Goal: Complete application form

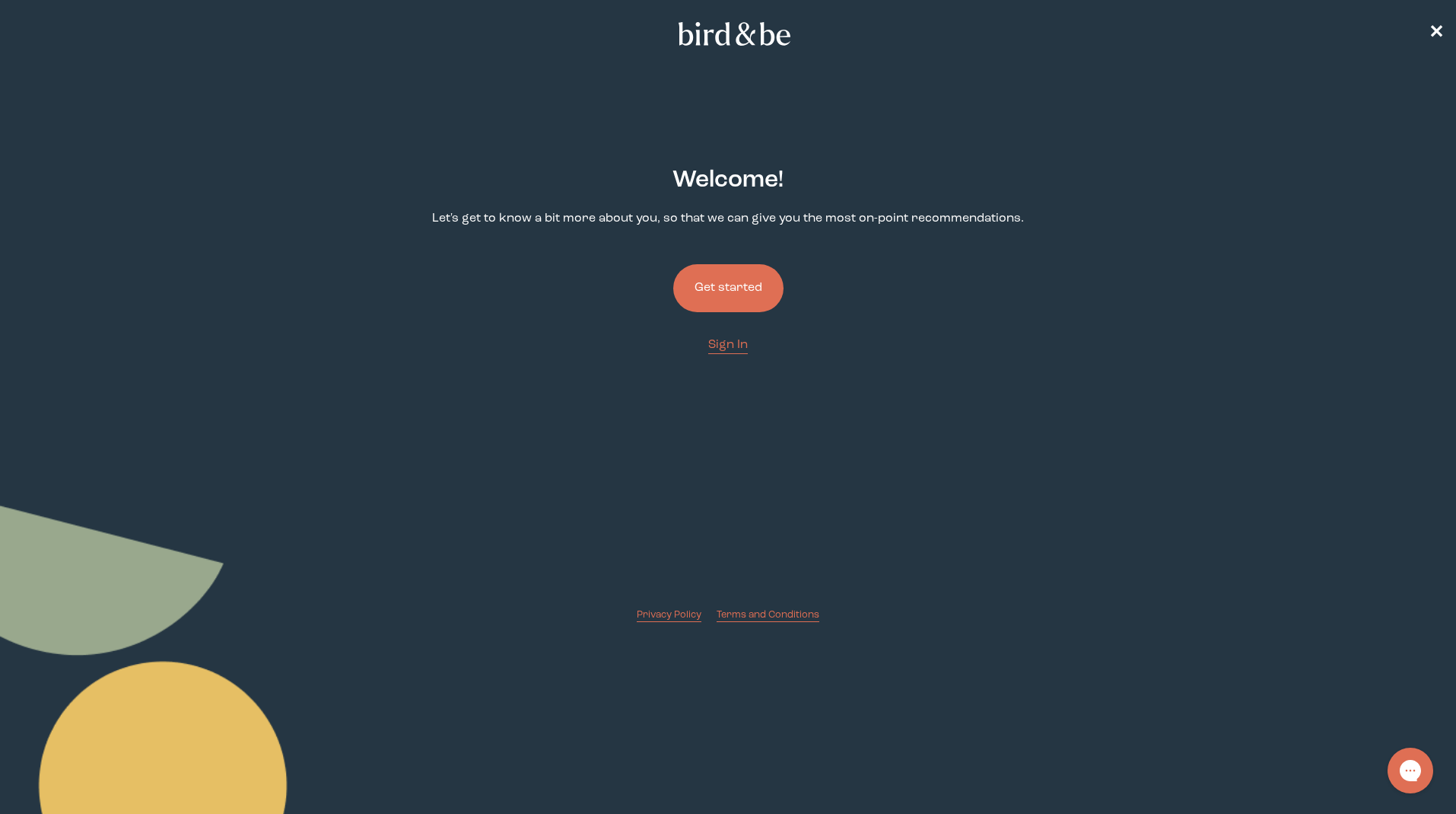
click at [739, 289] on button "Get started" at bounding box center [728, 288] width 110 height 48
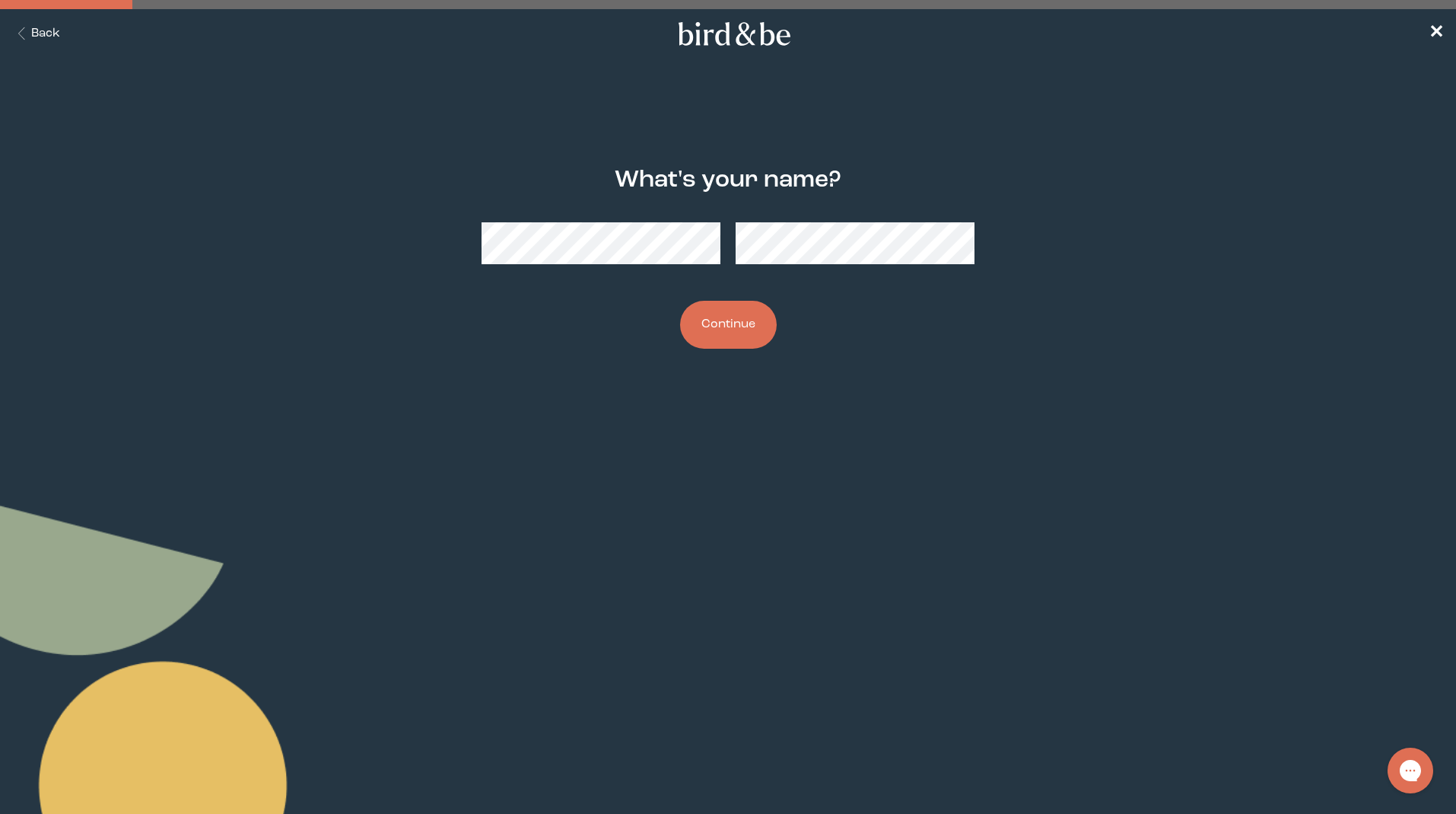
click at [43, 36] on button "Back" at bounding box center [36, 33] width 48 height 18
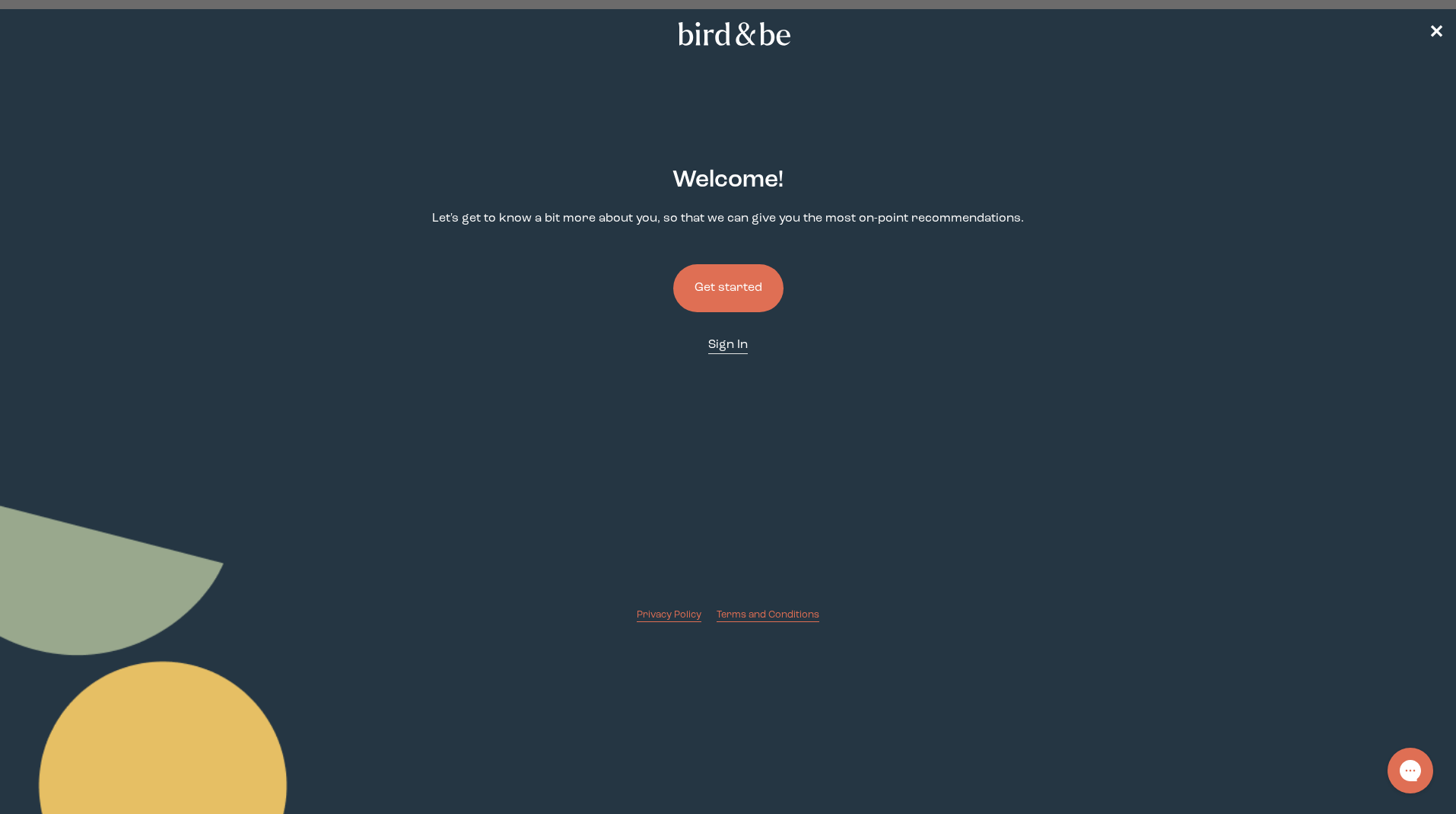
click at [728, 357] on div "Welcome ! Let's get to know a bit more about you, so that we can give you the m…" at bounding box center [728, 383] width 703 height 480
click at [728, 349] on span "Sign In" at bounding box center [728, 344] width 40 height 12
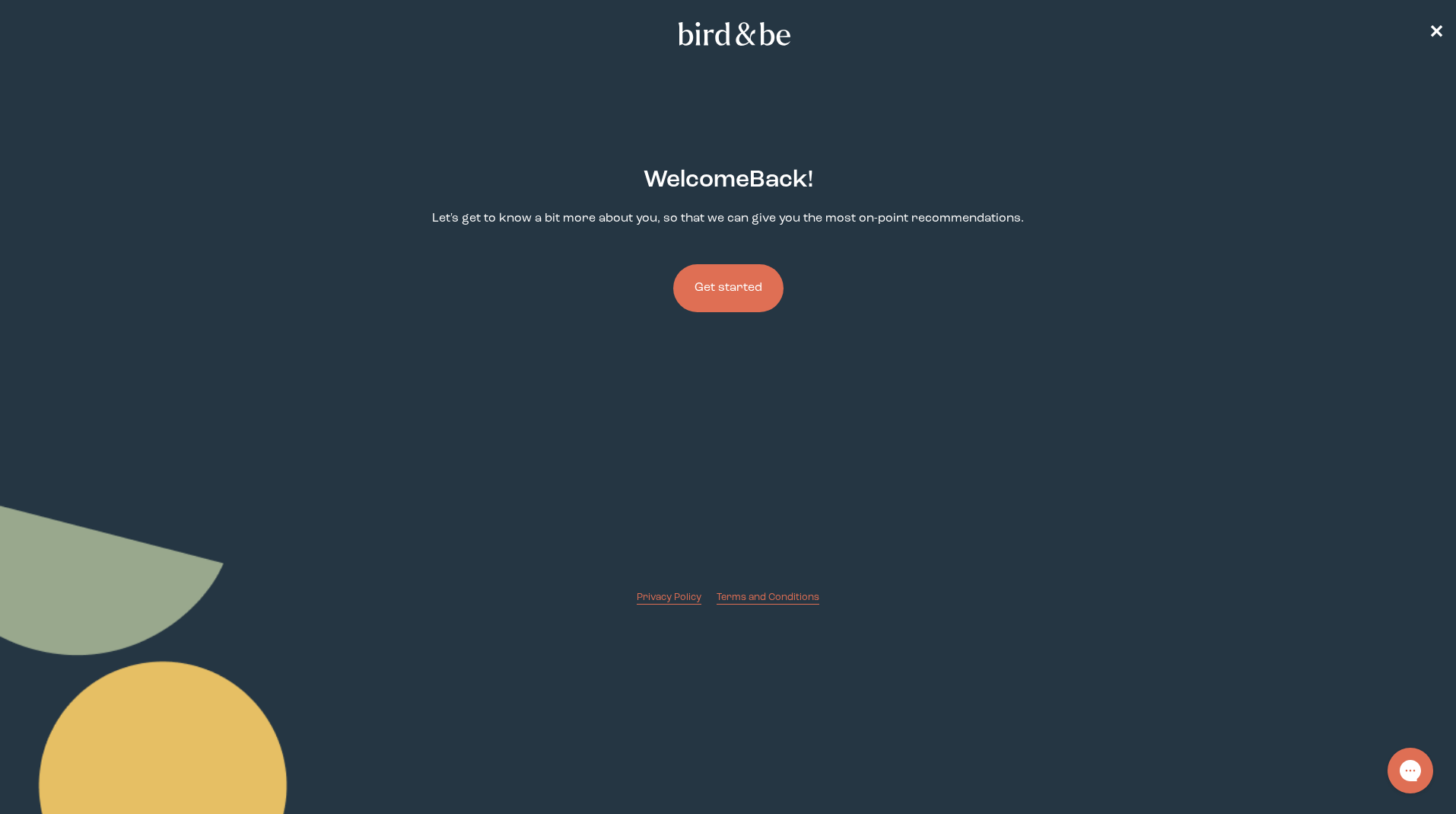
click at [753, 307] on button "Get started" at bounding box center [728, 288] width 110 height 48
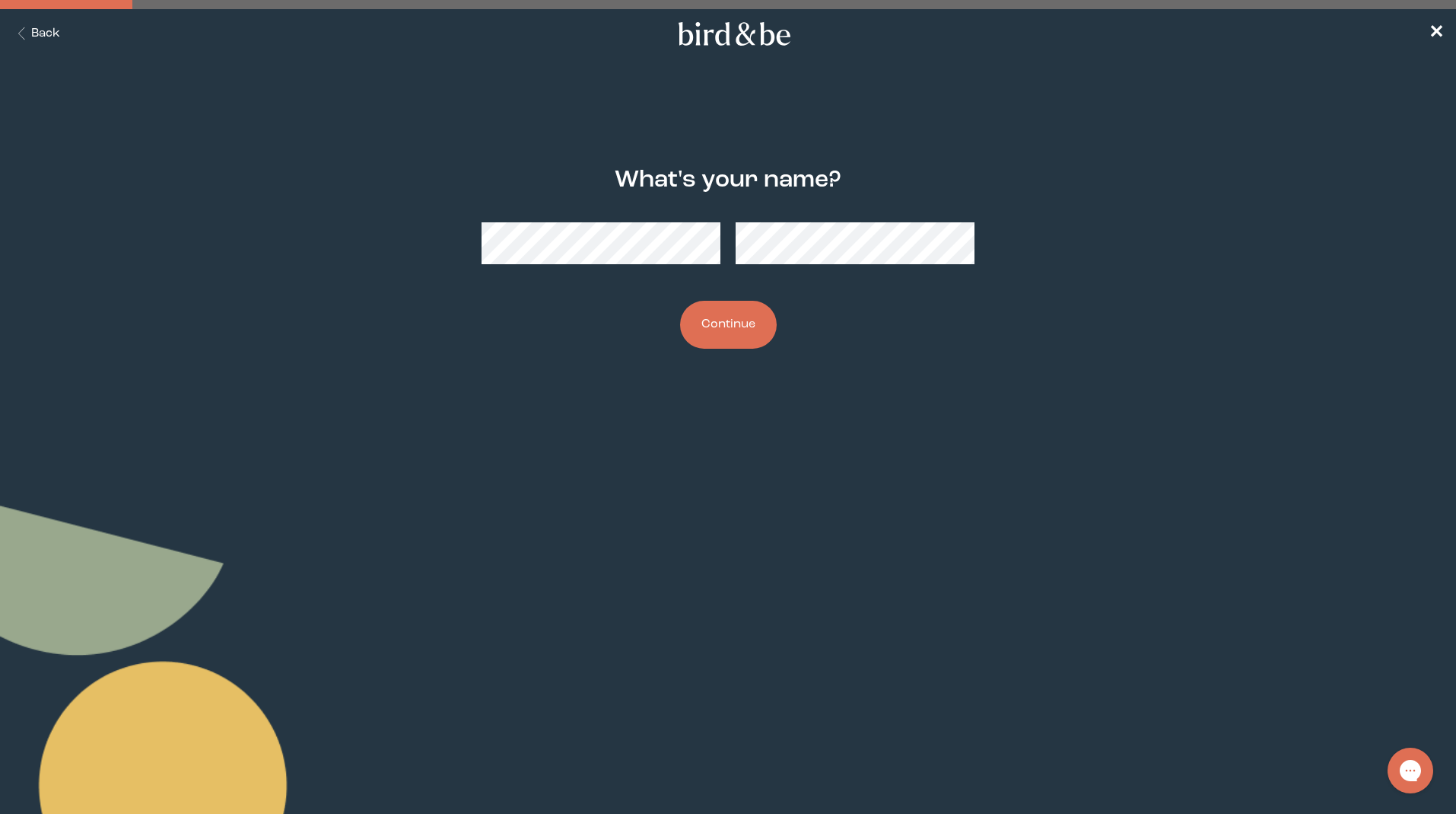
drag, startPoint x: 626, startPoint y: 412, endPoint x: 681, endPoint y: 370, distance: 69.2
click at [627, 412] on body "plus-circle minus-circle close-circle Bird & Be Logo Bird & Be Logo arrow-left …" at bounding box center [728, 407] width 1456 height 814
click at [732, 327] on button "Continue" at bounding box center [728, 325] width 96 height 48
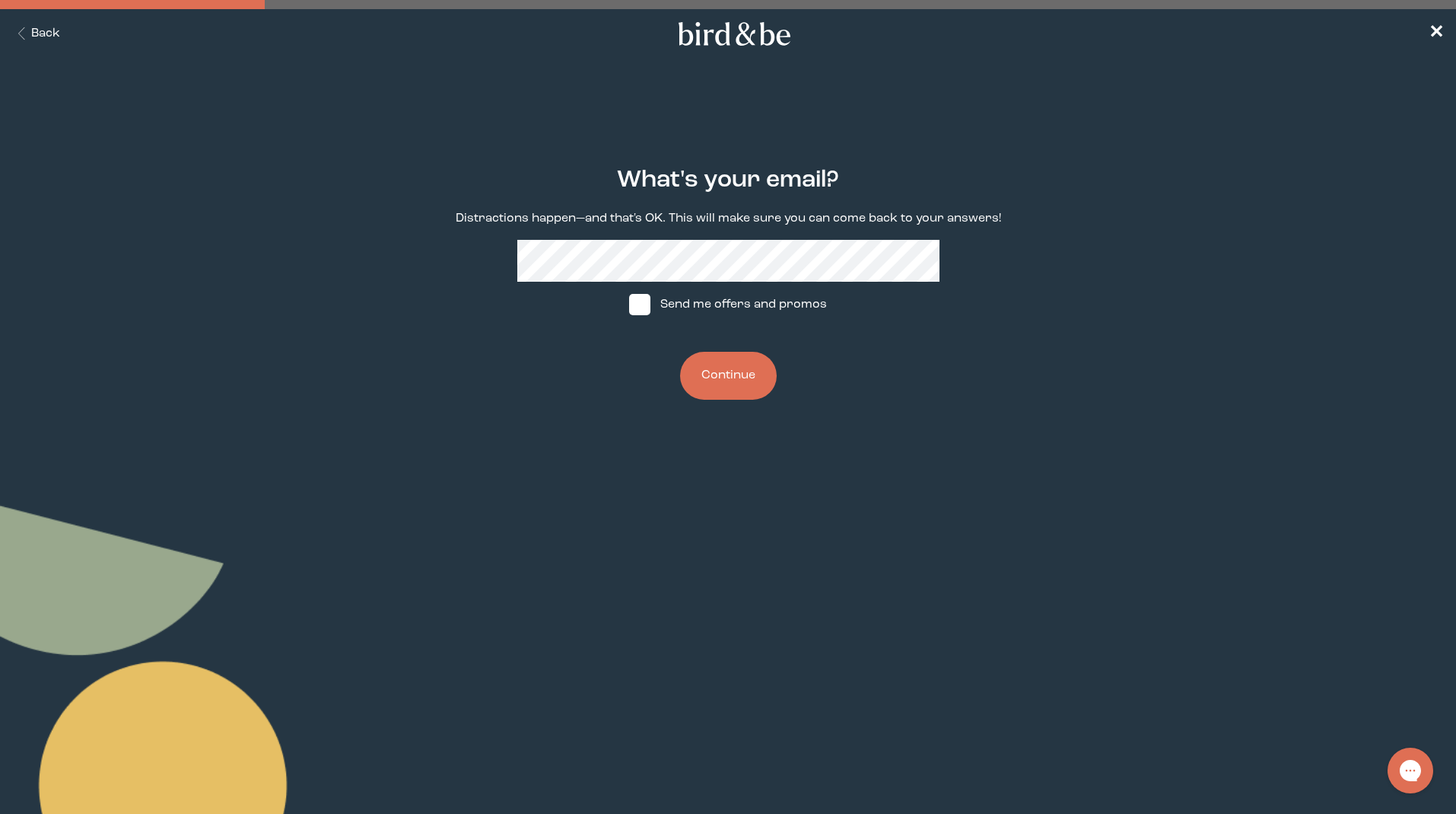
click at [745, 382] on button "Continue" at bounding box center [728, 376] width 96 height 48
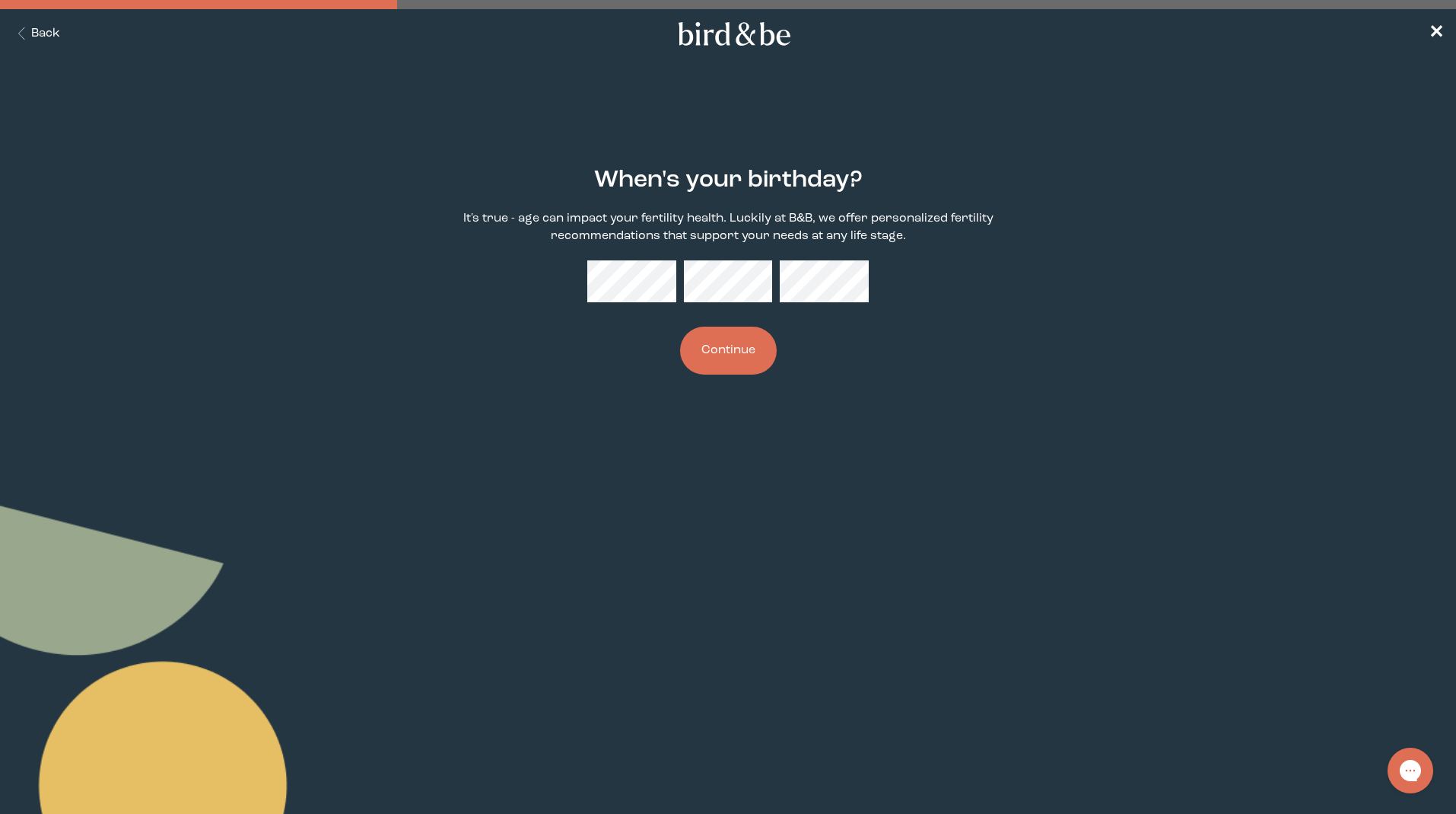
click at [740, 341] on button "Continue" at bounding box center [728, 351] width 96 height 48
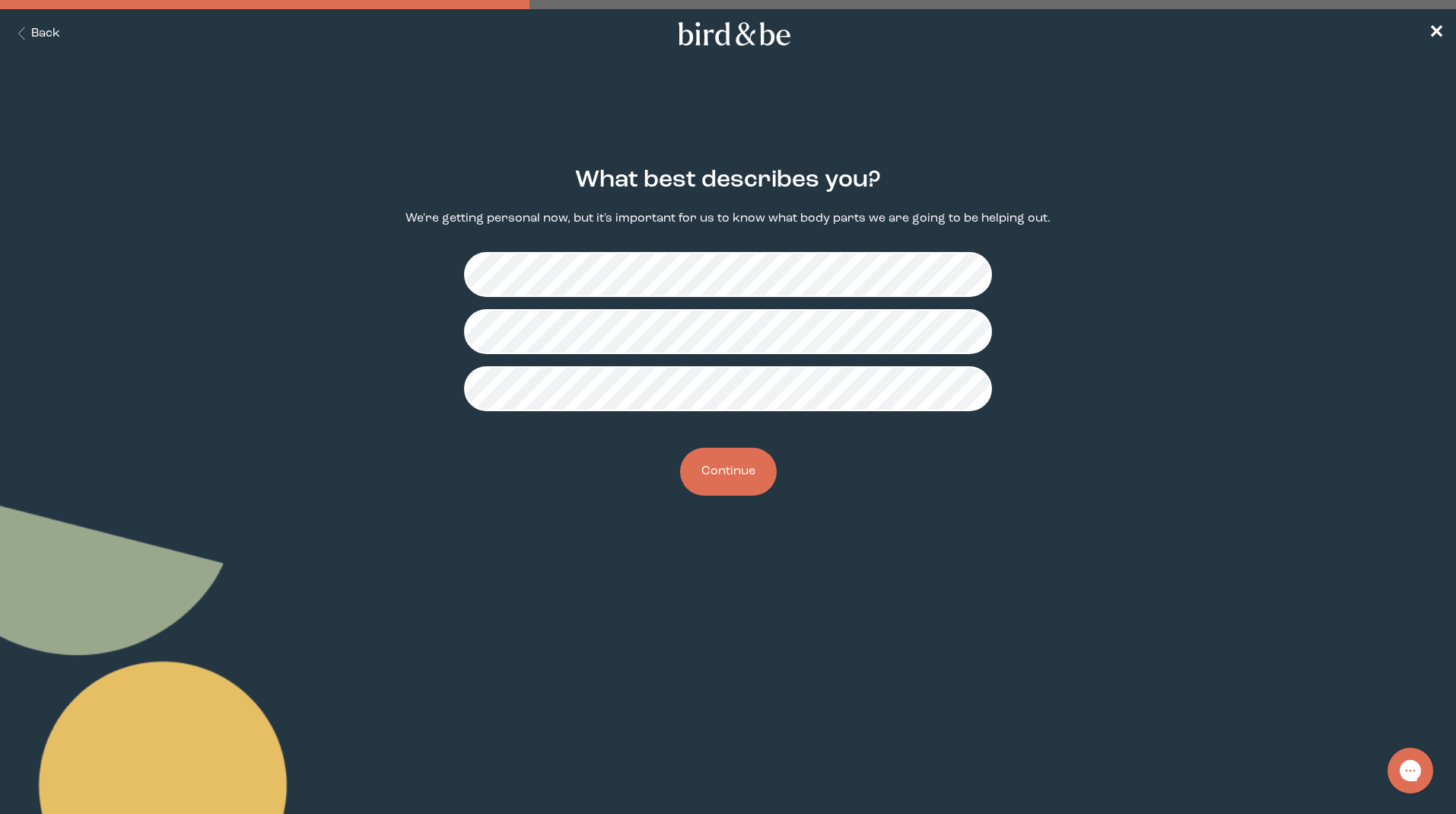
click at [742, 480] on button "Continue" at bounding box center [728, 471] width 96 height 48
click at [737, 452] on button "Continue" at bounding box center [728, 471] width 96 height 48
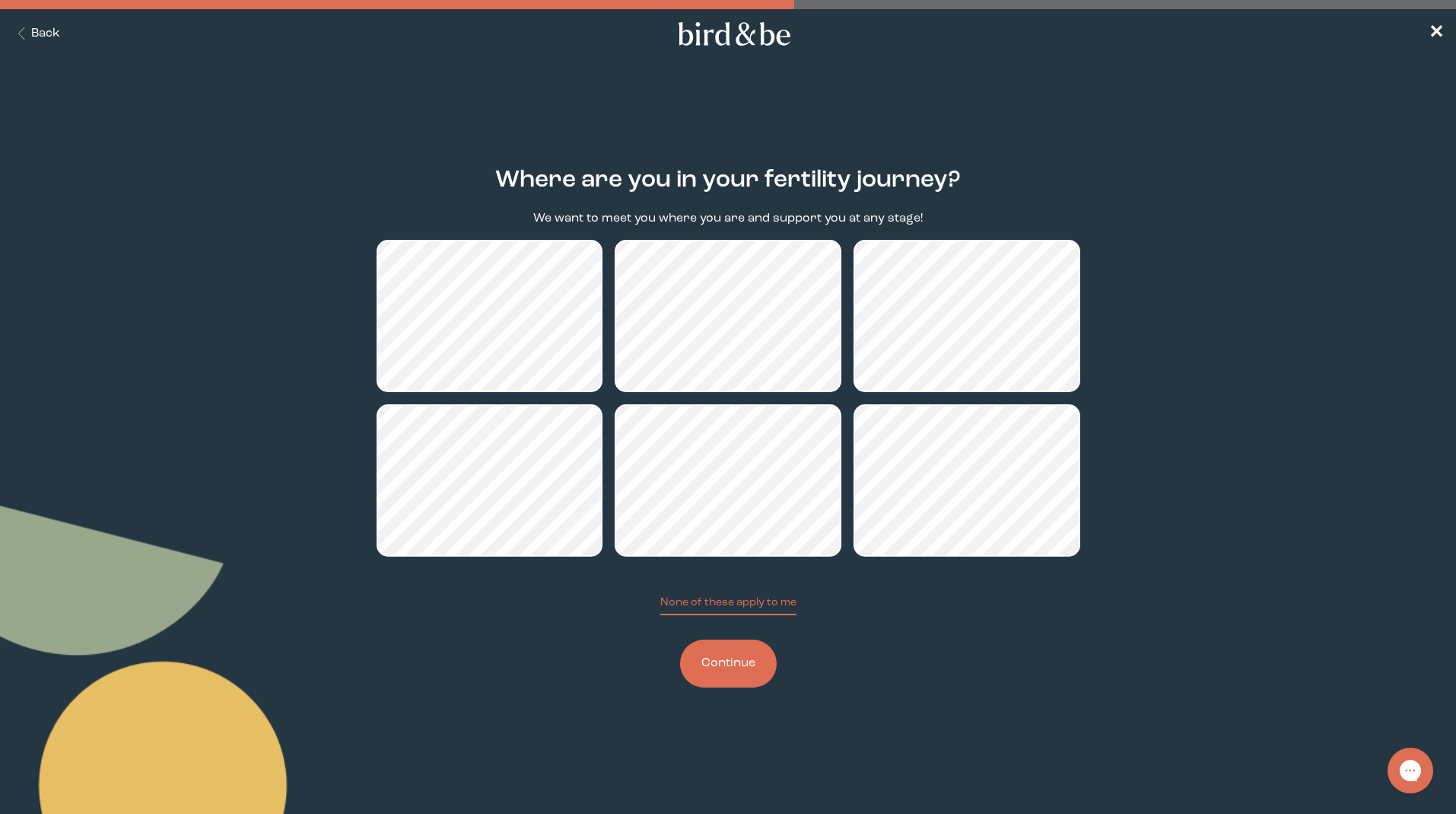
click at [719, 666] on button "Continue" at bounding box center [728, 663] width 96 height 48
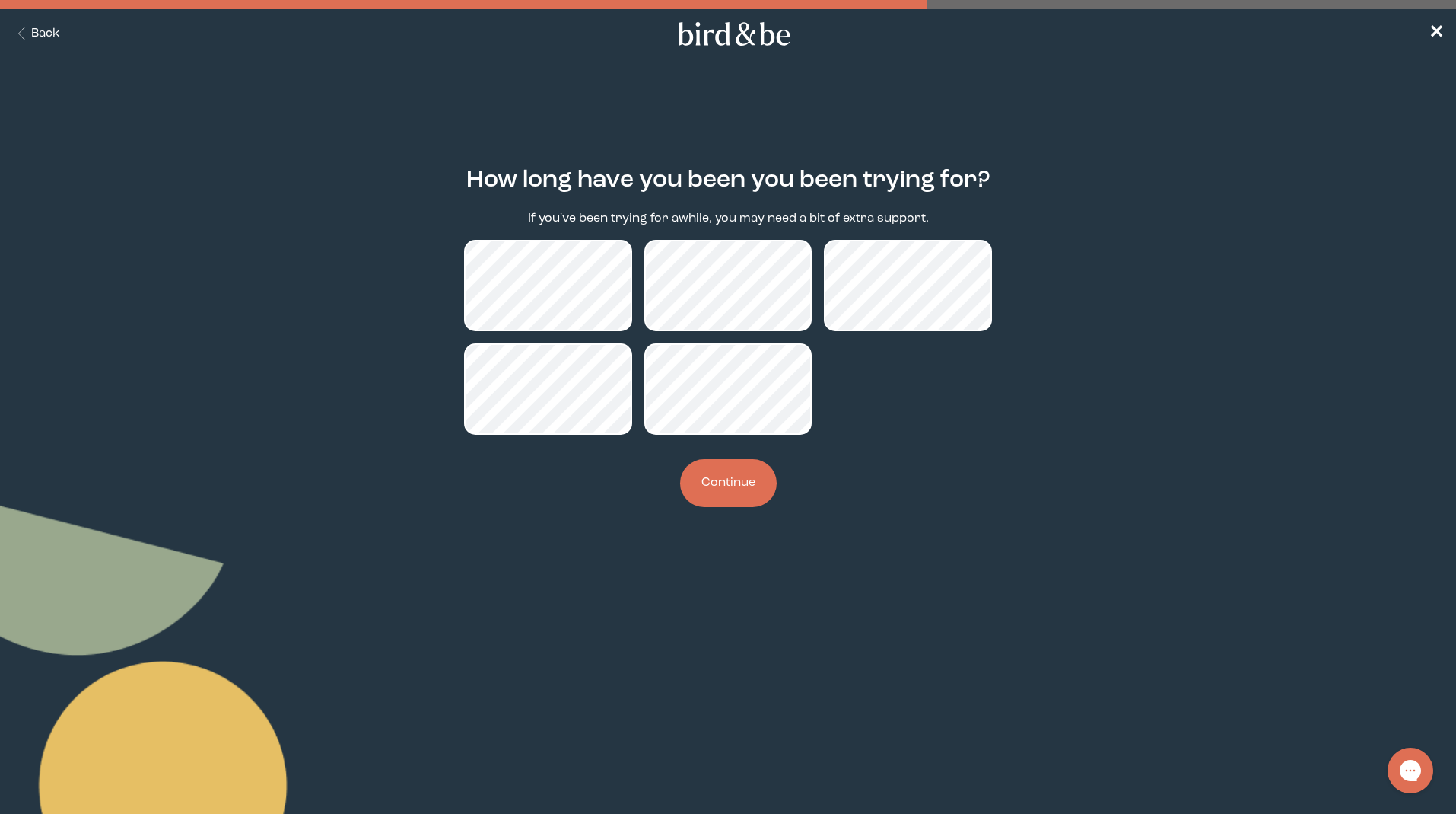
click at [730, 494] on button "Continue" at bounding box center [728, 483] width 96 height 48
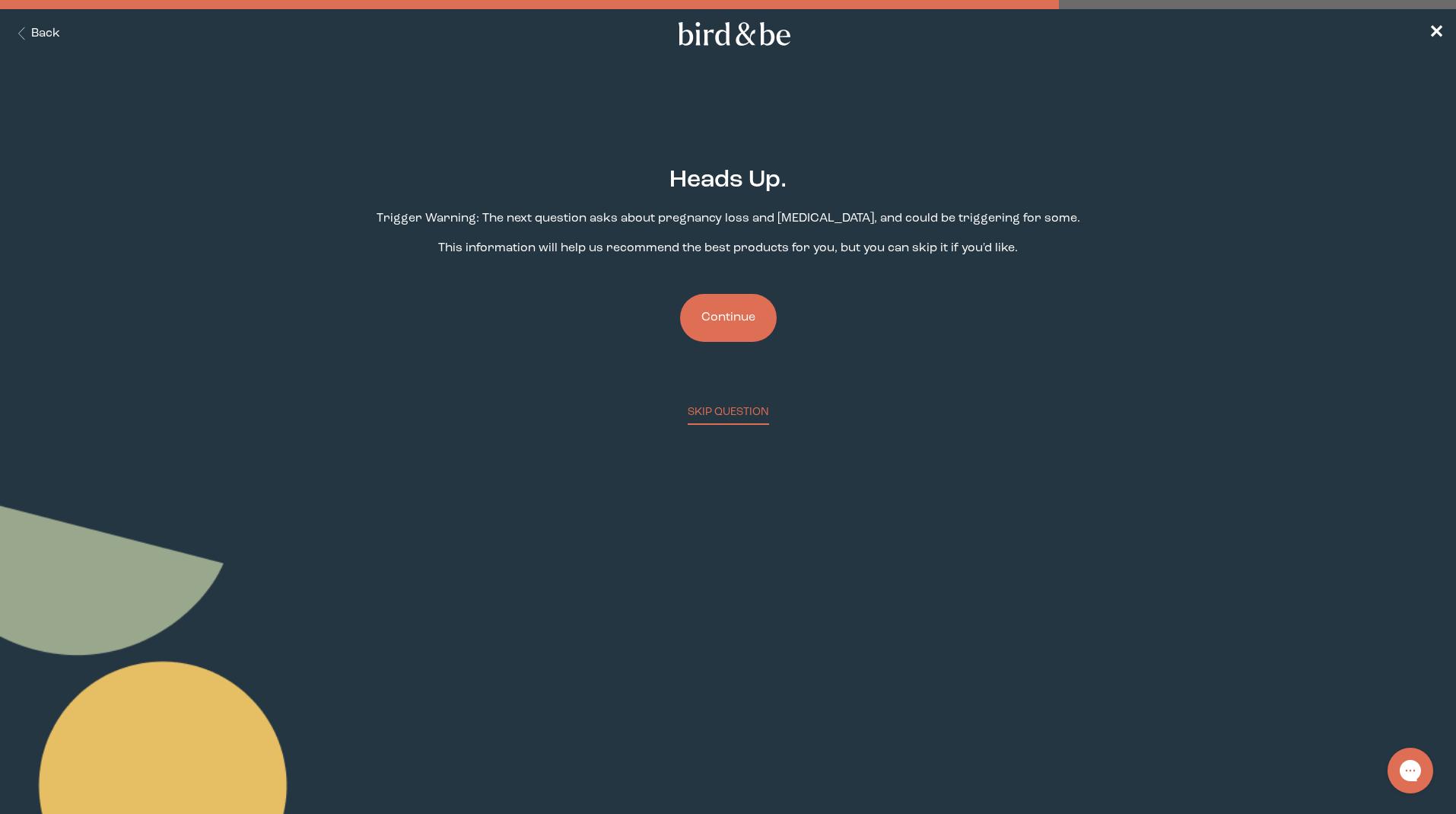
click at [736, 332] on button "Continue" at bounding box center [728, 318] width 96 height 48
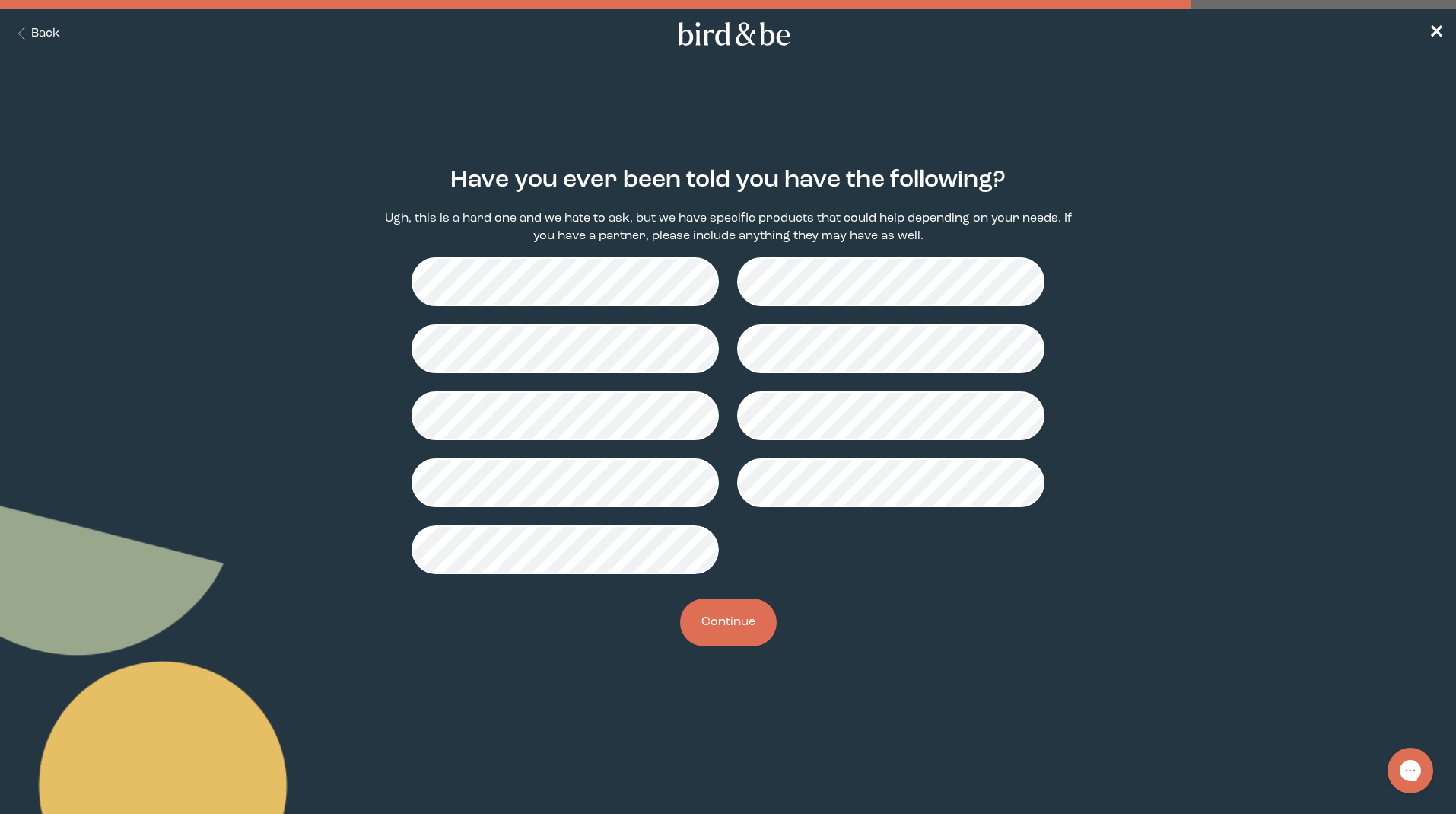
click at [740, 632] on button "Continue" at bounding box center [728, 622] width 96 height 48
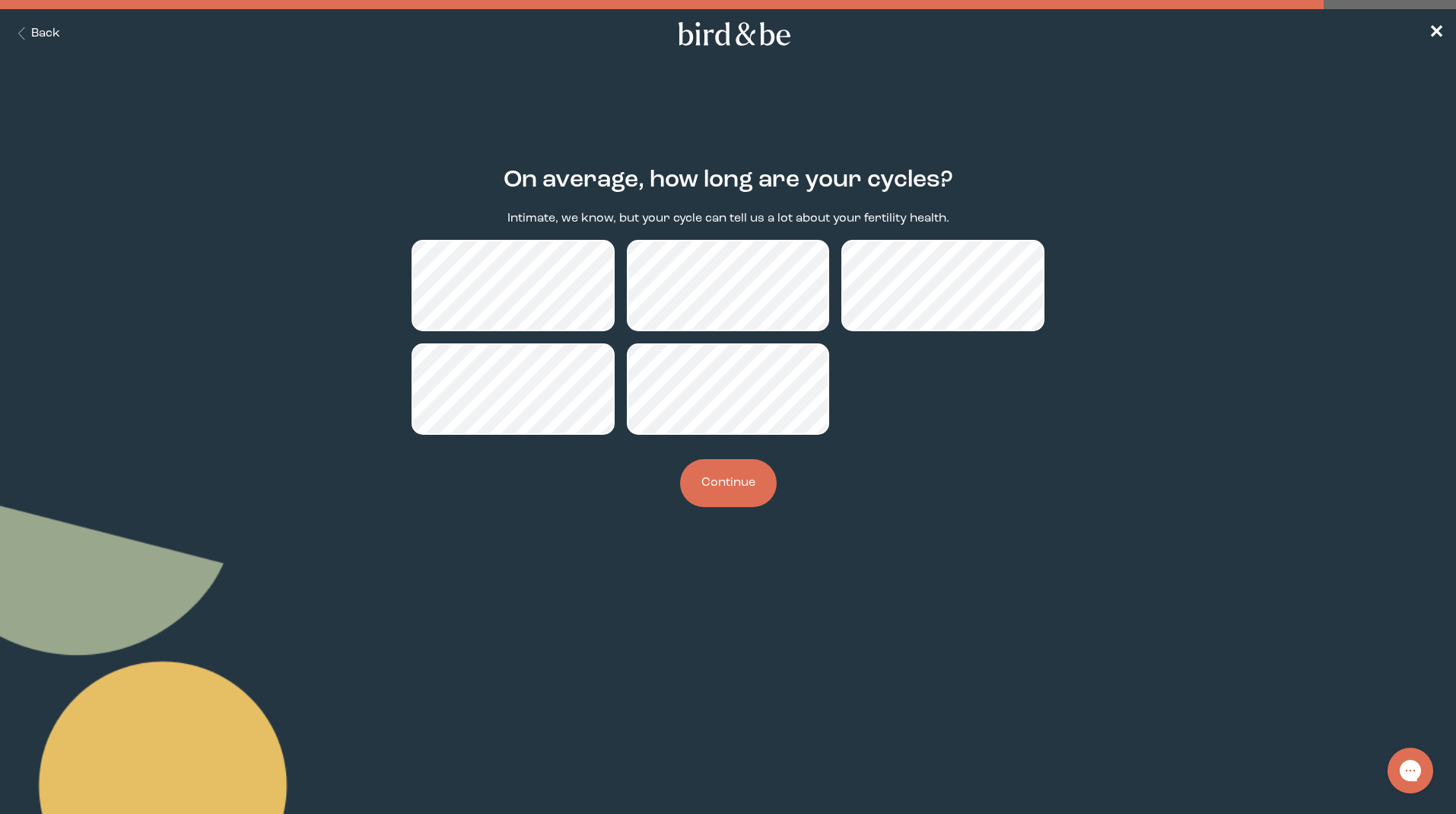
click at [734, 495] on button "Continue" at bounding box center [728, 483] width 96 height 48
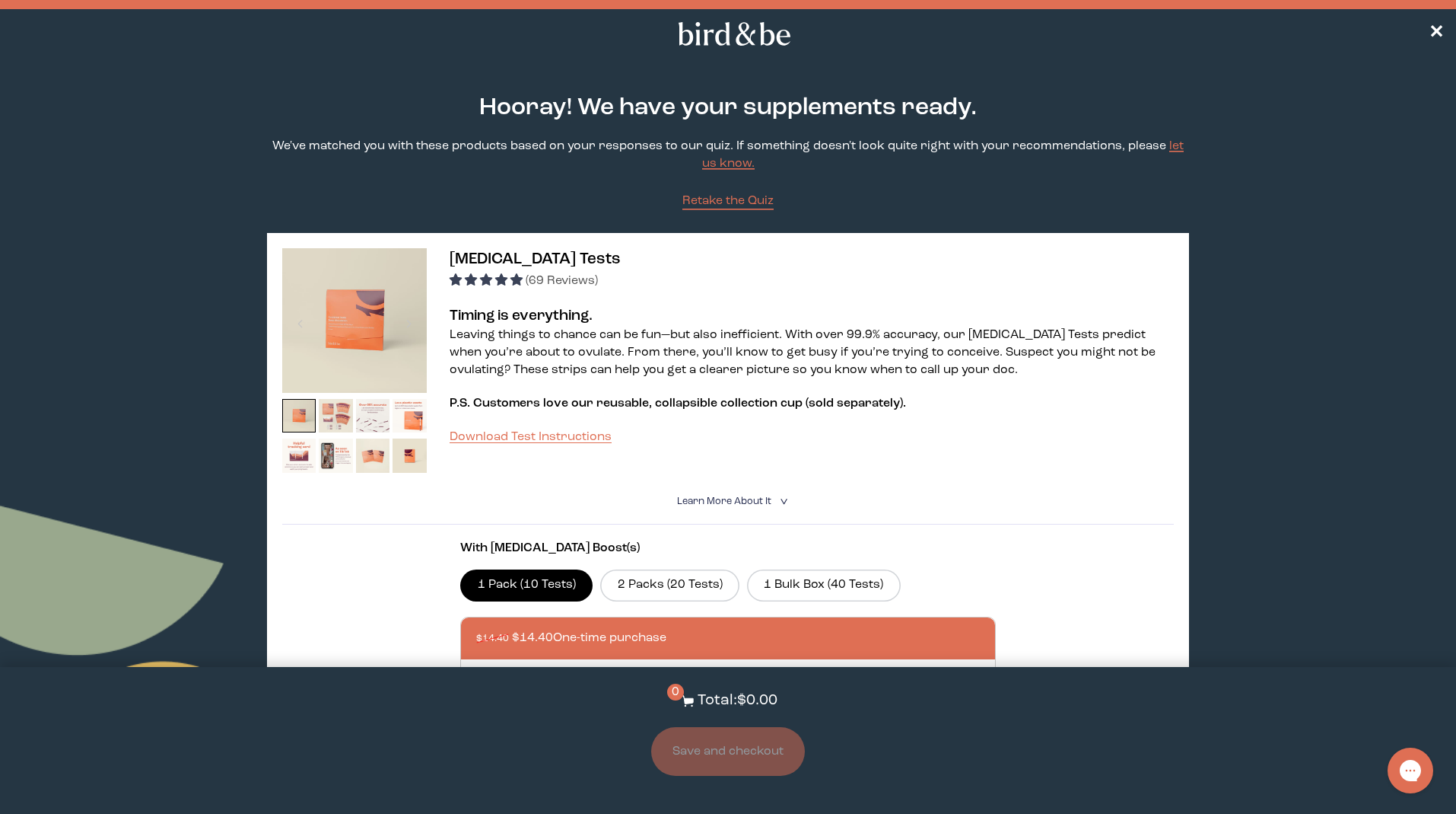
click at [328, 421] on img at bounding box center [335, 416] width 34 height 34
click at [356, 420] on img at bounding box center [373, 416] width 34 height 34
click at [341, 420] on img at bounding box center [335, 416] width 34 height 34
click at [362, 420] on img at bounding box center [373, 416] width 34 height 34
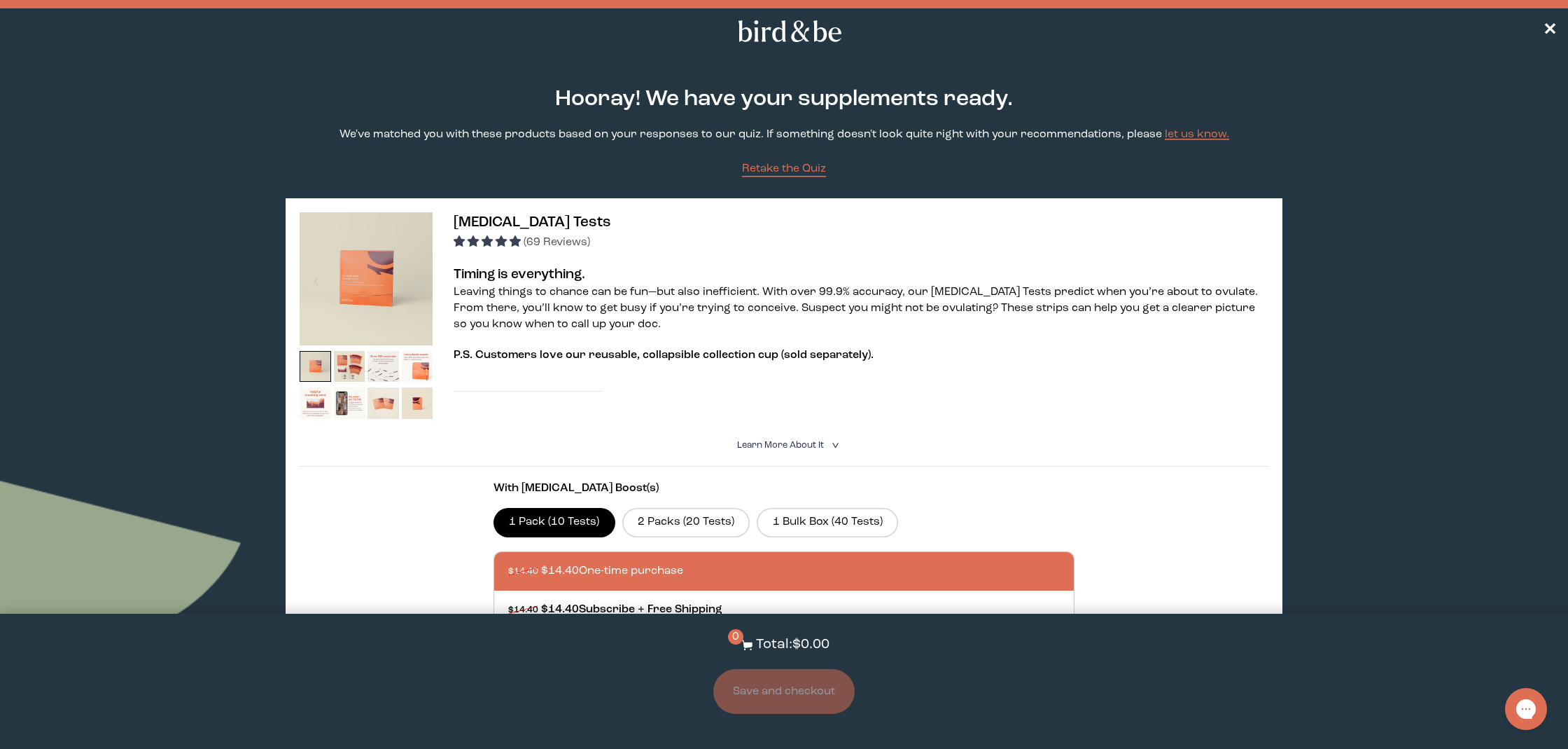
click at [549, 387] on link "Download Test Instructions" at bounding box center [528, 385] width 149 height 11
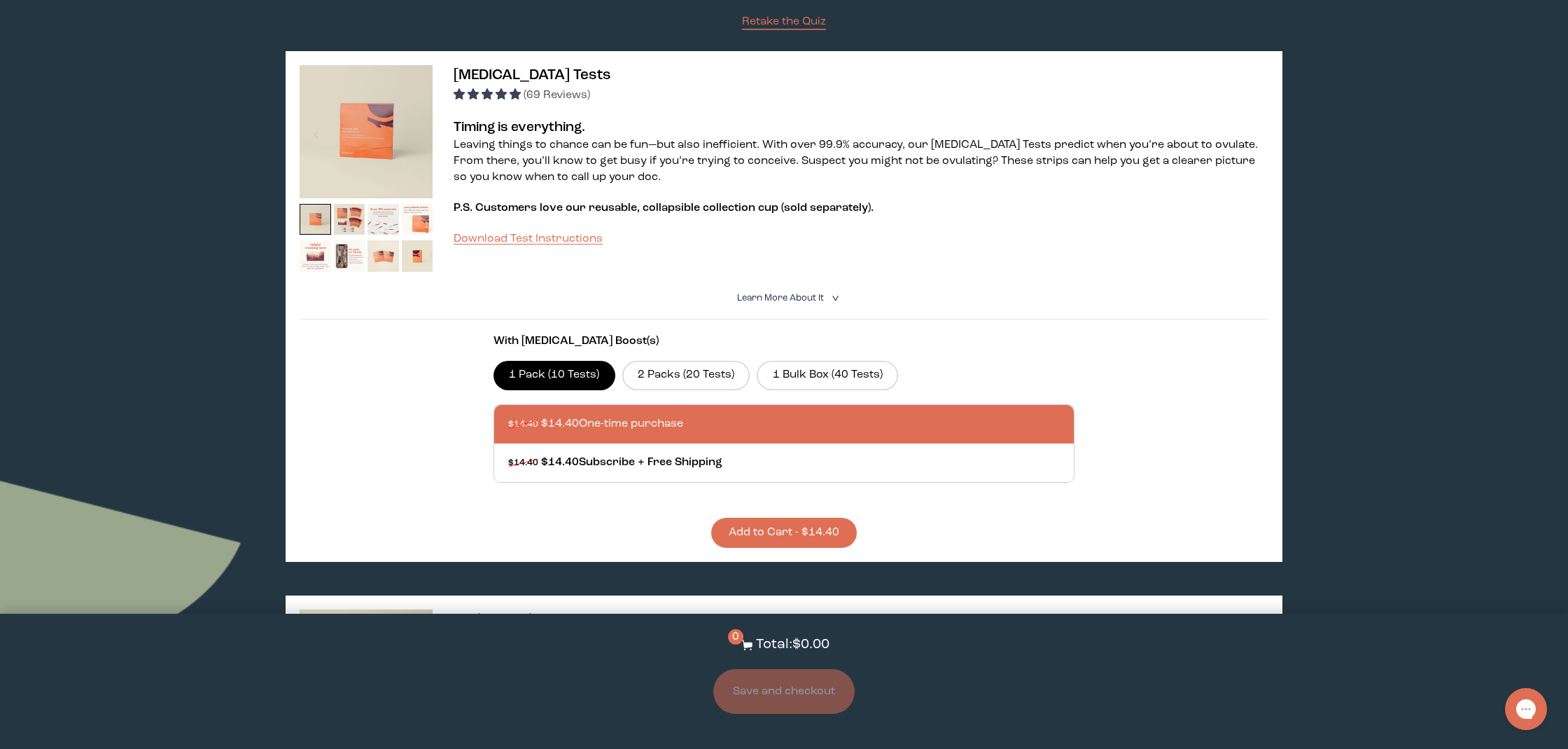
scroll to position [151, 0]
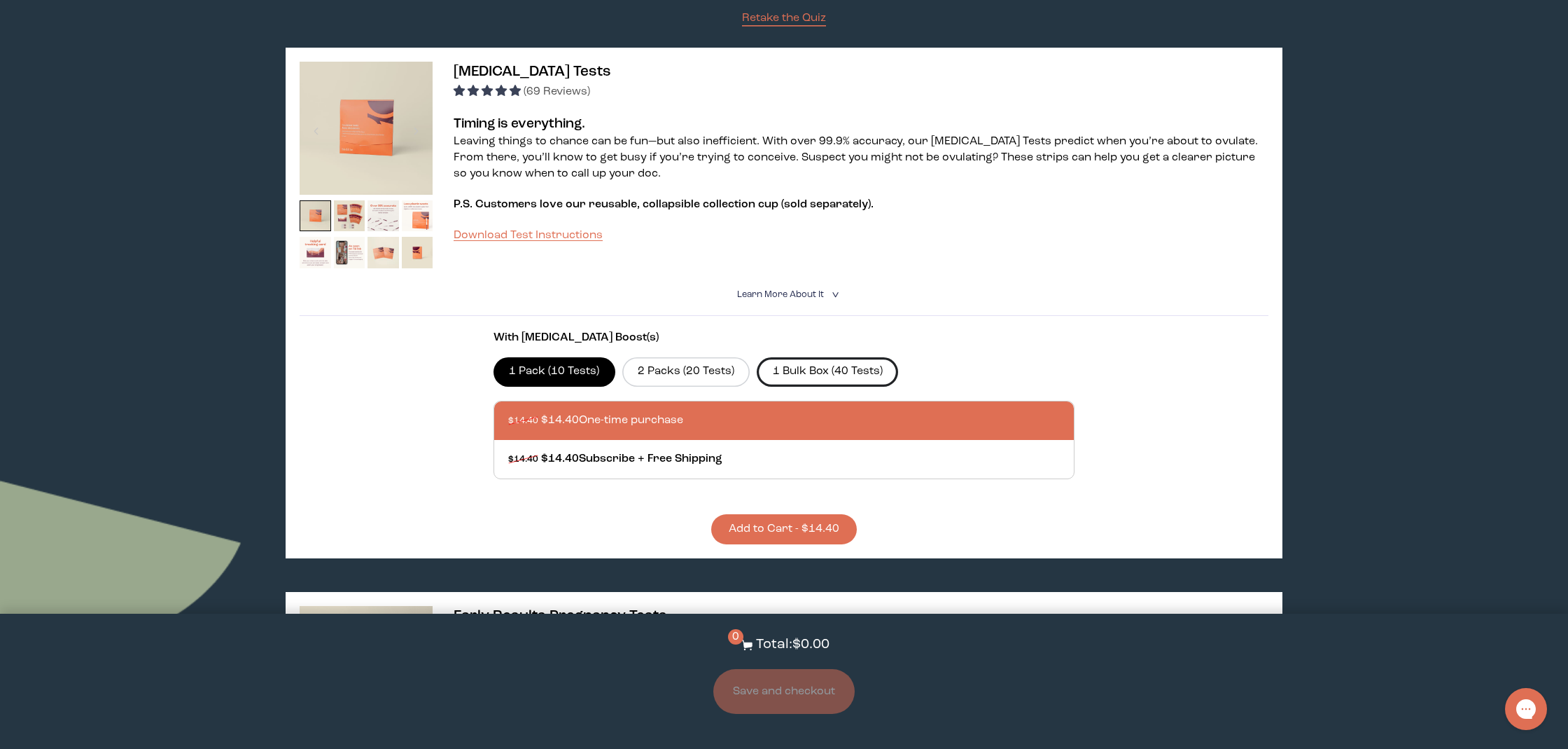
click at [851, 377] on label "1 Bulk Box (40 Tests)" at bounding box center [827, 372] width 141 height 30
click at [0, 0] on input "1 Bulk Box (40 Tests)" at bounding box center [0, 0] width 0 height 0
